Goal: Transaction & Acquisition: Purchase product/service

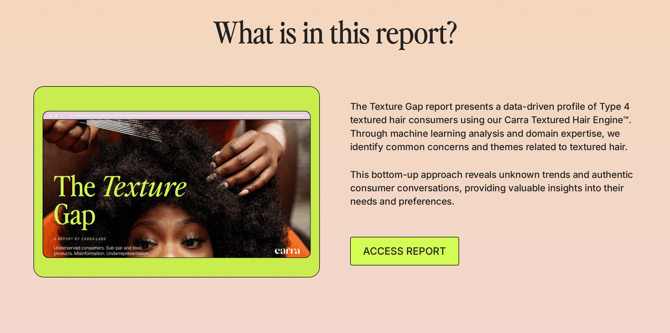
scroll to position [680, 0]
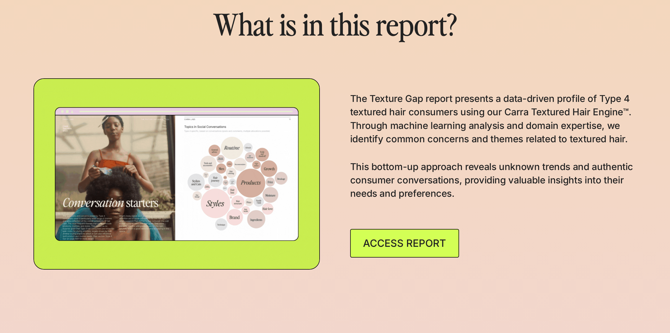
click at [406, 255] on link "ACCESS REPORT" at bounding box center [404, 243] width 109 height 29
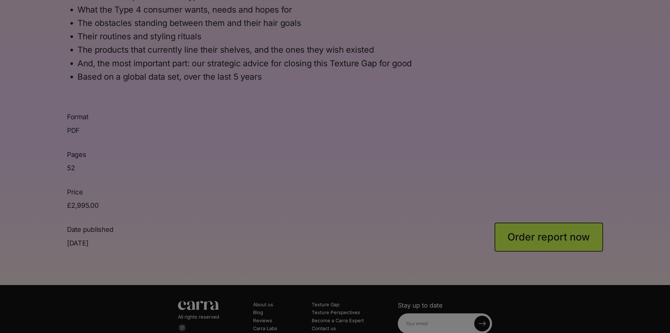
scroll to position [680, 0]
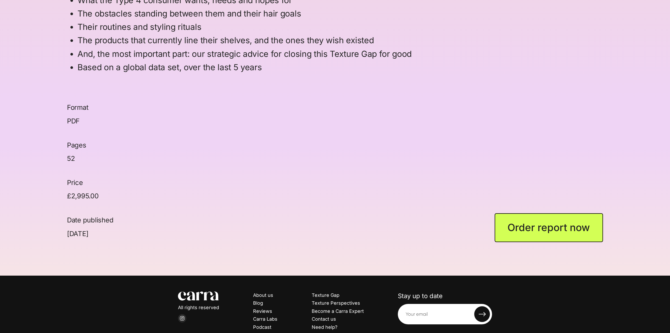
click at [88, 194] on p "£2,995.00" at bounding box center [83, 195] width 32 height 13
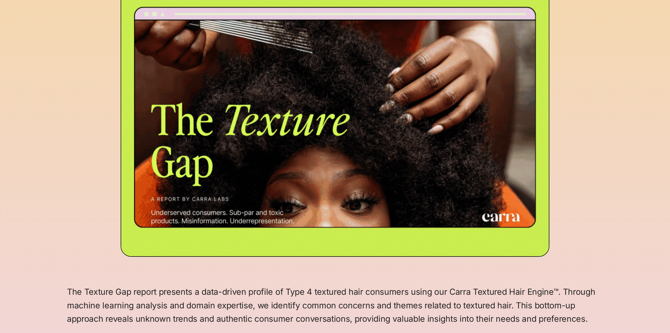
scroll to position [131, 0]
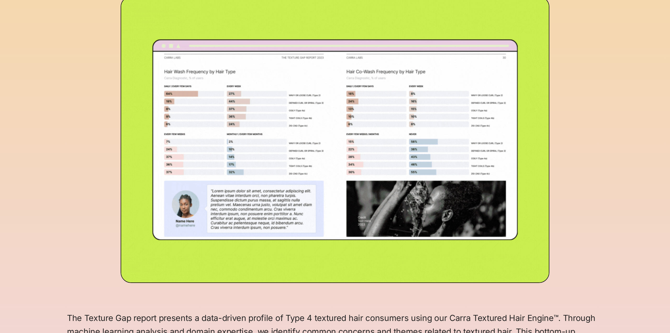
click at [244, 155] on img at bounding box center [335, 139] width 429 height 286
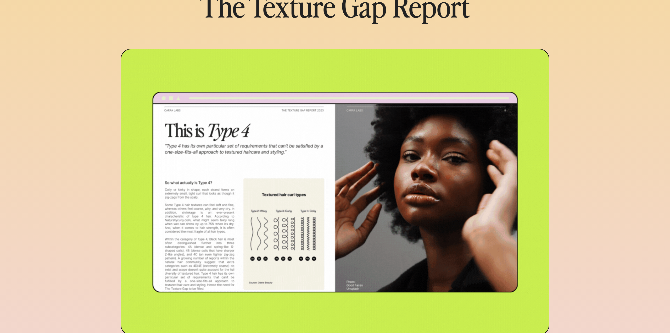
scroll to position [105, 0]
